Goal: Task Accomplishment & Management: Manage account settings

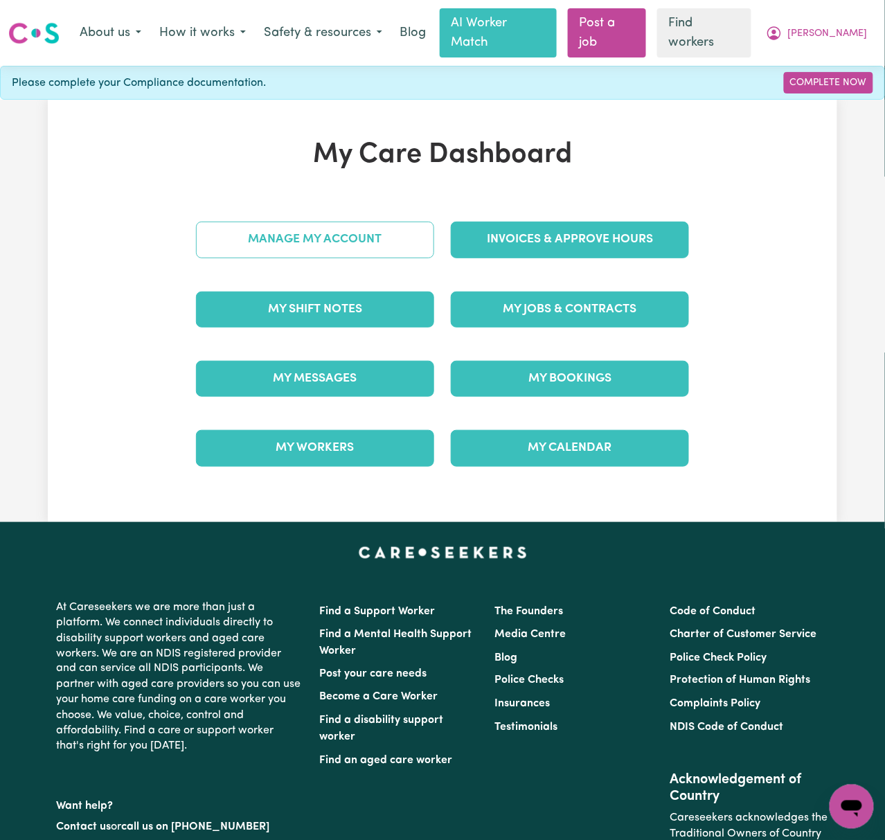
click at [360, 228] on link "Manage My Account" at bounding box center [315, 240] width 238 height 36
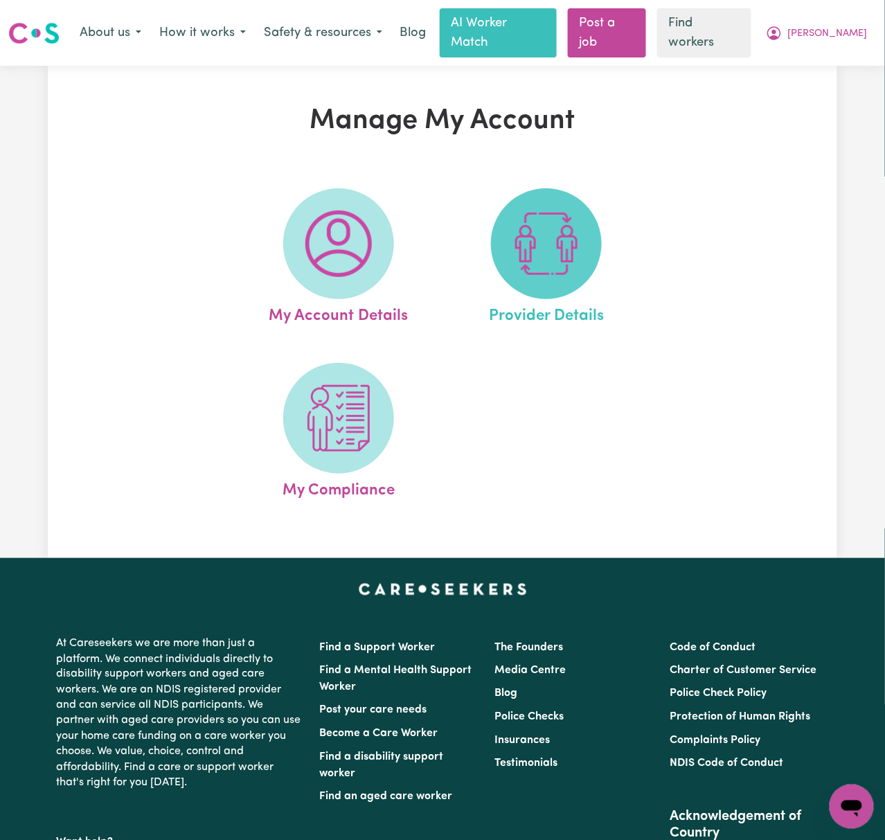
click at [552, 267] on span at bounding box center [546, 243] width 111 height 111
select select "AGED_HOME_CARE"
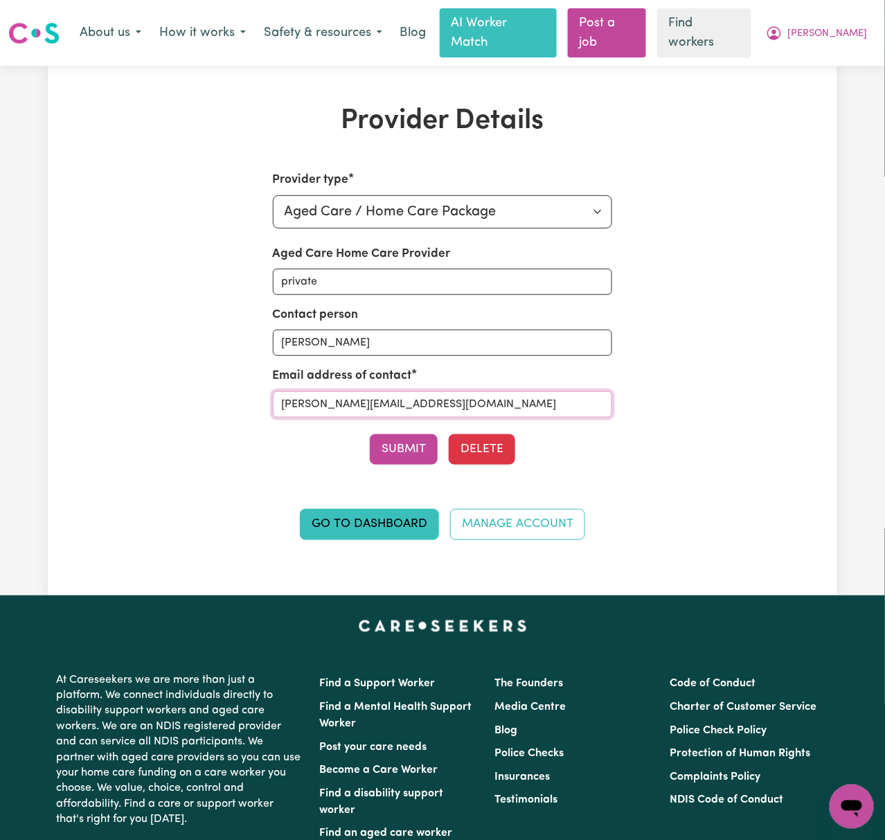
drag, startPoint x: 483, startPoint y: 389, endPoint x: 214, endPoint y: 388, distance: 268.7
click at [214, 388] on div "Provider type Select your provider type... Privately Aged Care / Home Care Pack…" at bounding box center [443, 363] width 510 height 385
click at [861, 26] on span "[PERSON_NAME]" at bounding box center [828, 33] width 80 height 15
click at [848, 50] on link "My Dashboard" at bounding box center [821, 62] width 109 height 26
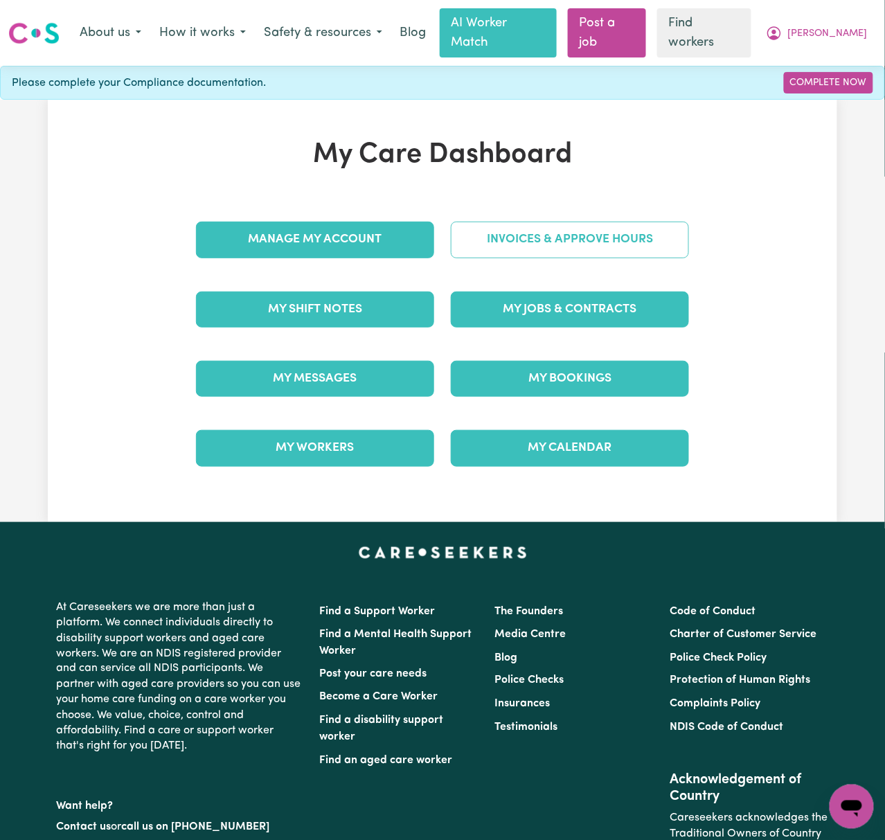
click at [637, 222] on link "Invoices & Approve Hours" at bounding box center [570, 240] width 238 height 36
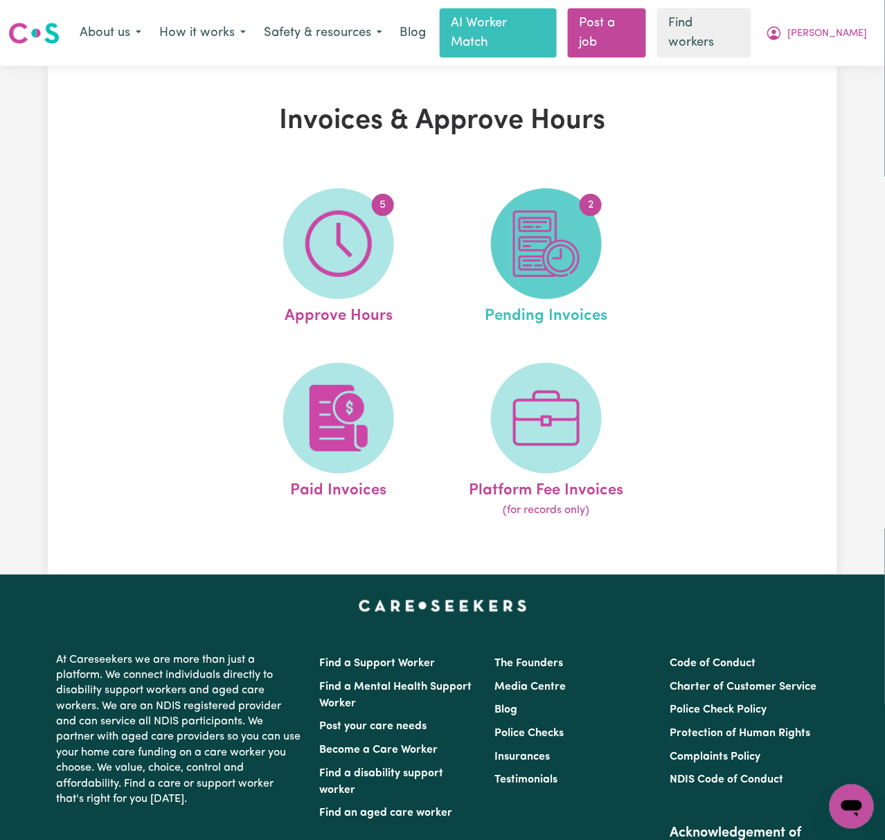
click at [555, 235] on img at bounding box center [546, 244] width 66 height 66
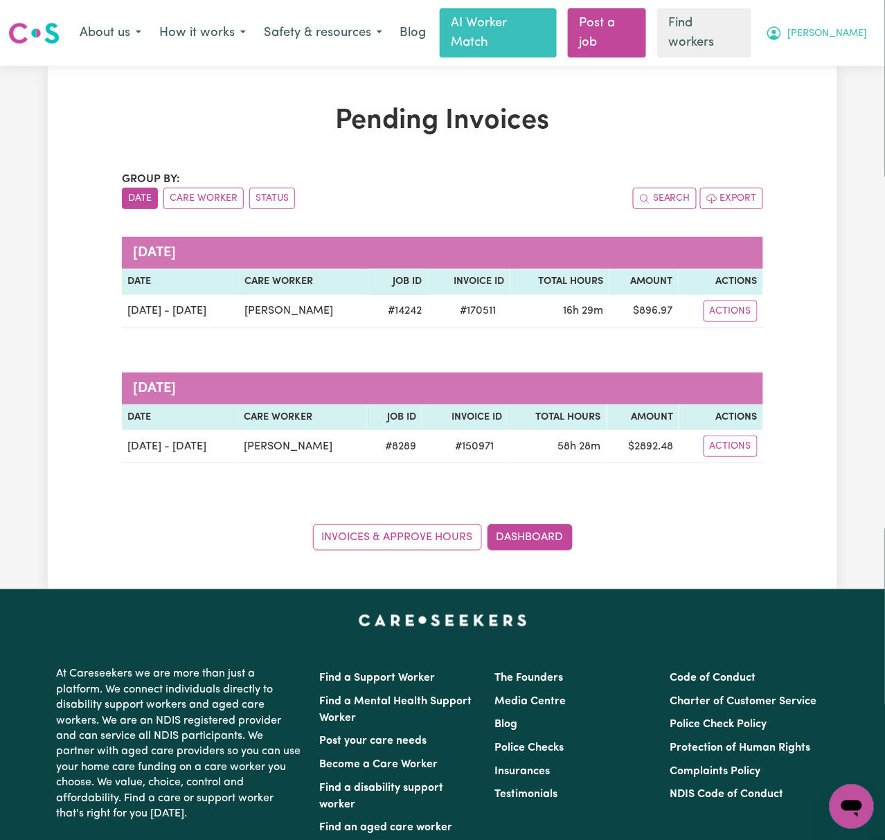
click at [857, 30] on span "[PERSON_NAME]" at bounding box center [828, 33] width 80 height 15
click at [854, 75] on link "Logout" at bounding box center [821, 88] width 109 height 26
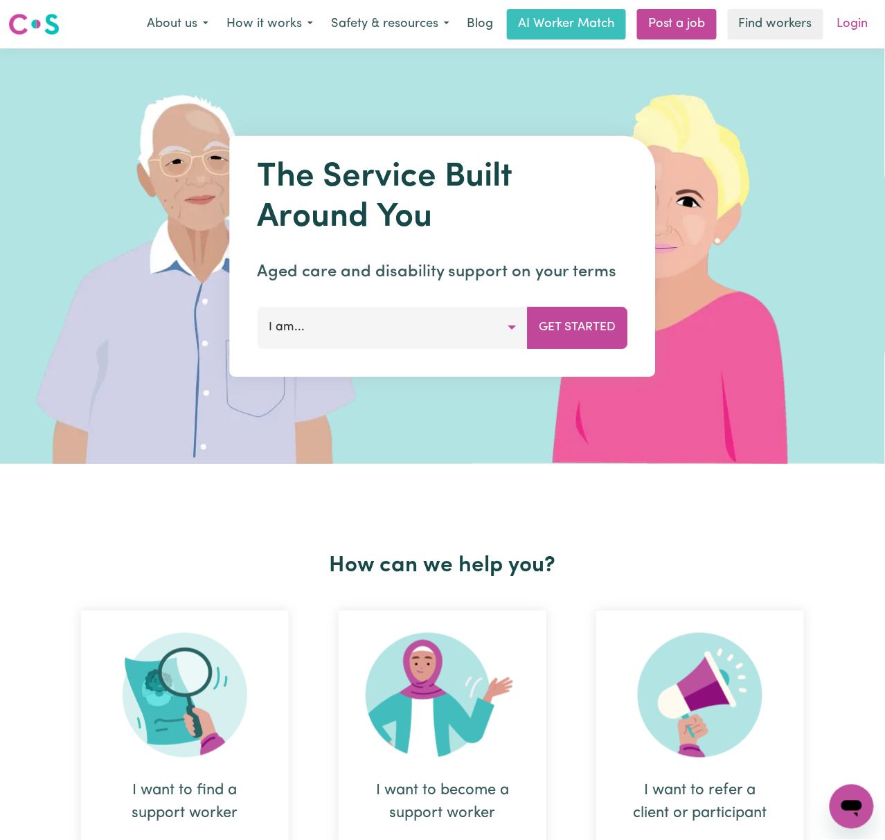
click at [862, 23] on link "Login" at bounding box center [853, 24] width 48 height 30
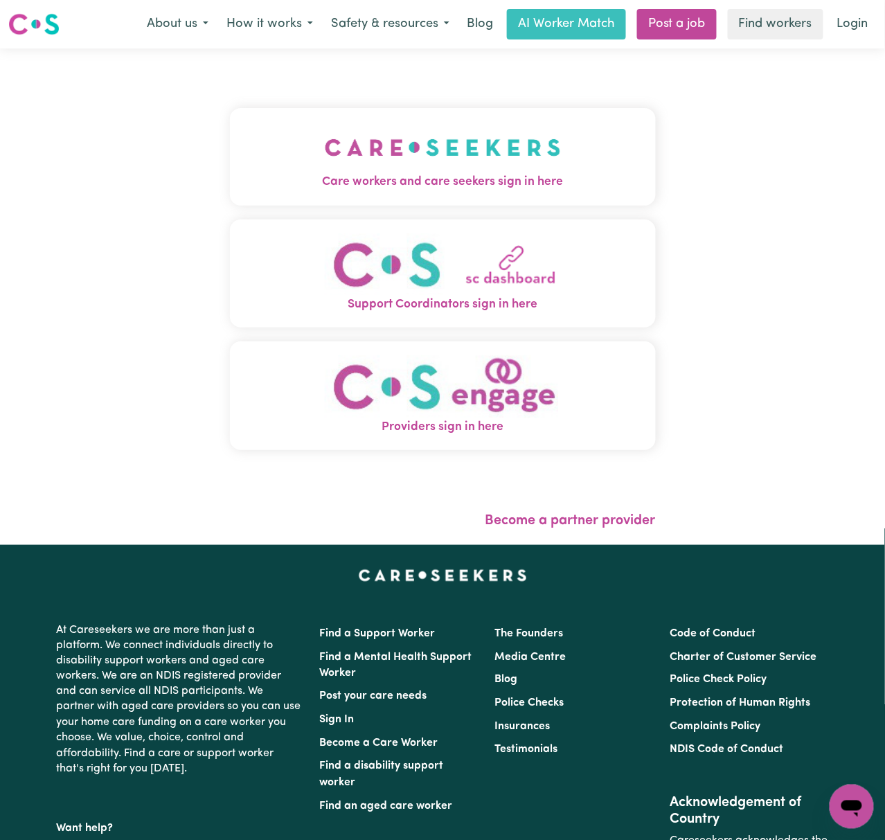
click at [444, 134] on img "Care workers and care seekers sign in here" at bounding box center [443, 147] width 236 height 51
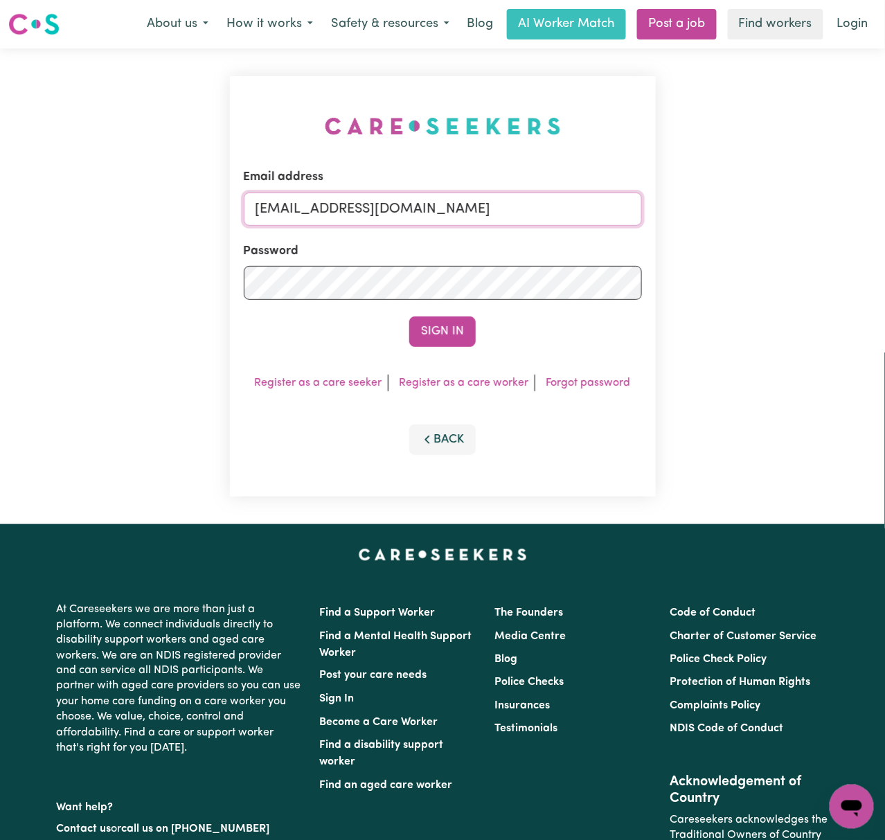
drag, startPoint x: 400, startPoint y: 206, endPoint x: 406, endPoint y: 211, distance: 7.4
click at [400, 206] on input "[EMAIL_ADDRESS][DOMAIN_NAME]" at bounding box center [443, 209] width 398 height 33
drag, startPoint x: 330, startPoint y: 202, endPoint x: 846, endPoint y: 206, distance: 515.9
click at [846, 206] on div "Email address [EMAIL_ADDRESS][DOMAIN_NAME] Password Sign In Register as a care …" at bounding box center [442, 286] width 885 height 476
type input "[EMAIL_ADDRESS][PERSON_NAME][DOMAIN_NAME]"
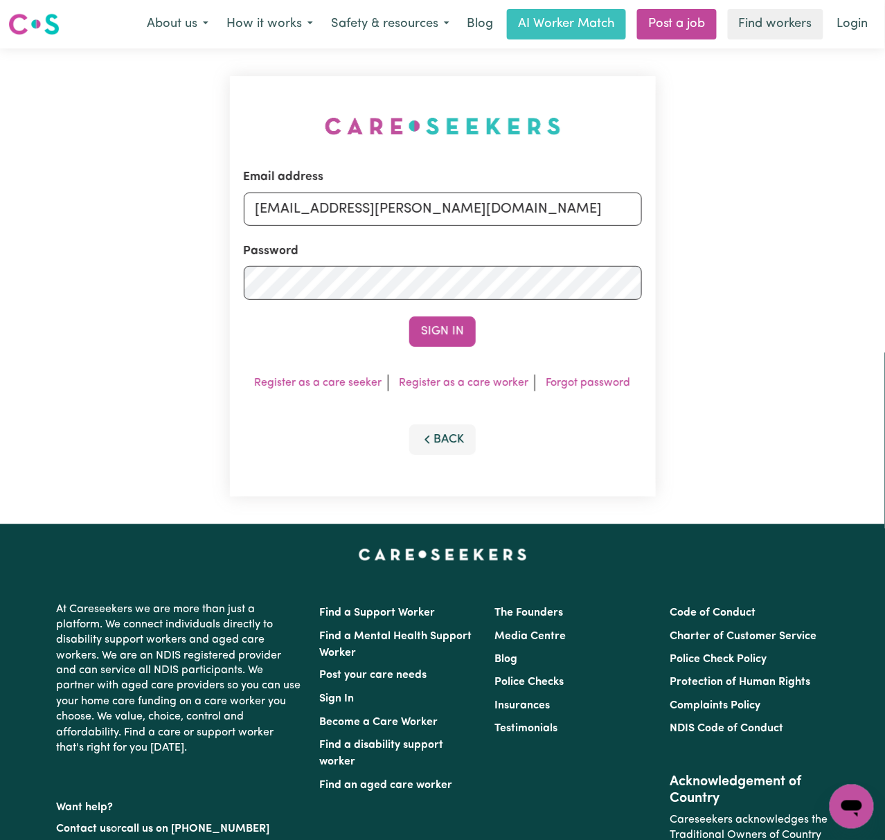
click at [409, 316] on button "Sign In" at bounding box center [442, 331] width 66 height 30
